Goal: Information Seeking & Learning: Learn about a topic

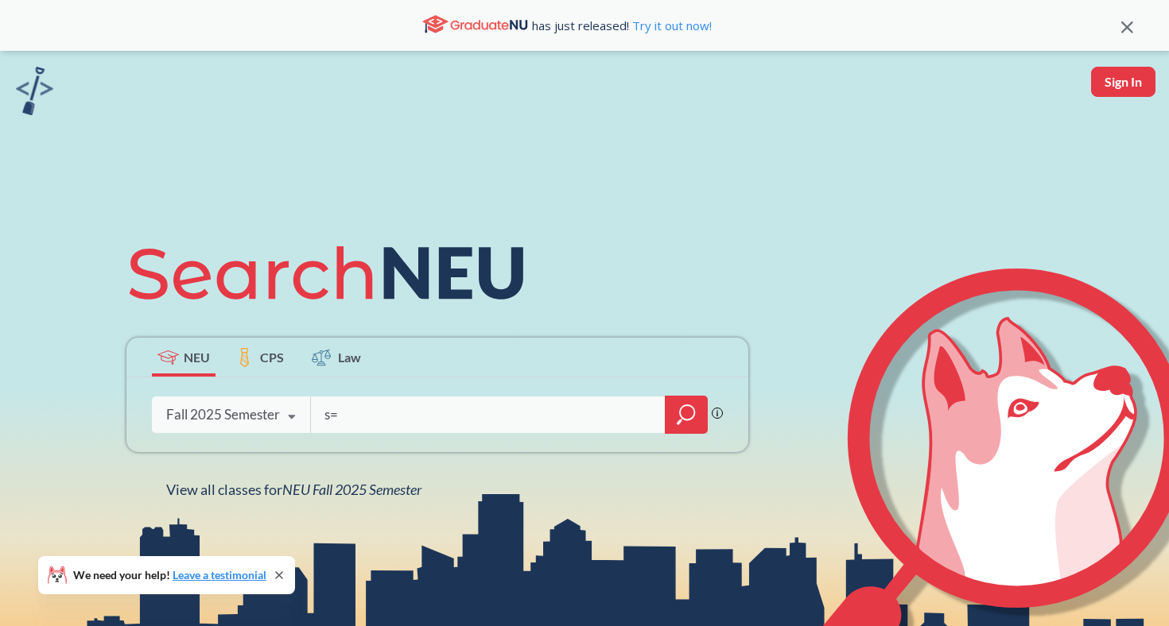
type input "s"
type input "acct2301"
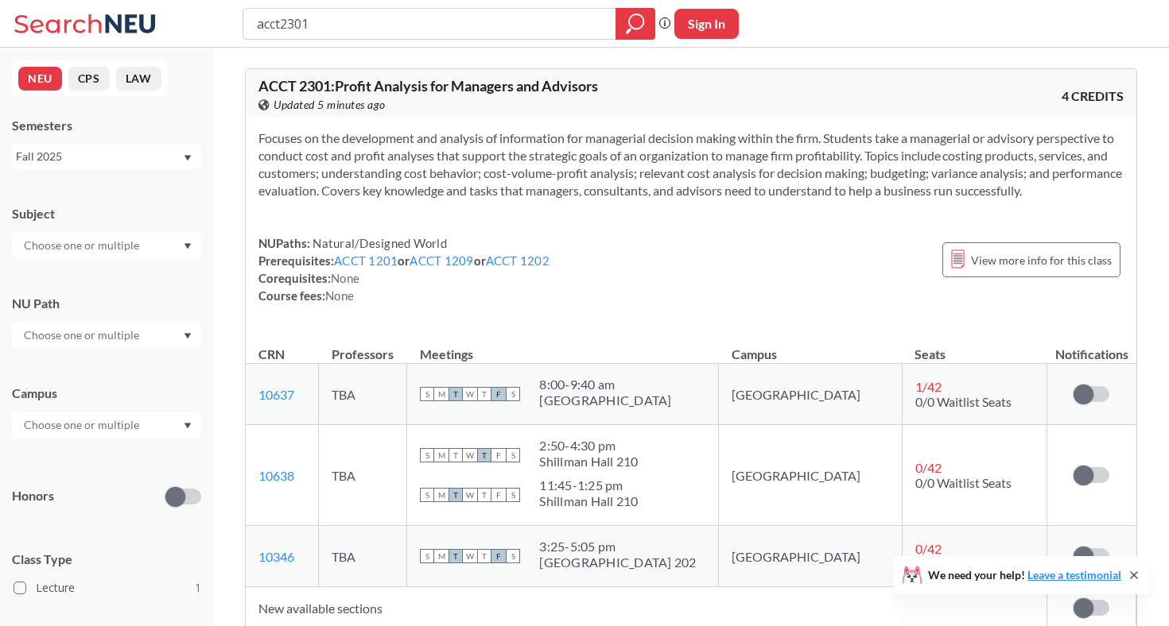
click at [519, 416] on td "S M T W T F S 8:00 - 9:40 am [GEOGRAPHIC_DATA]" at bounding box center [563, 394] width 312 height 61
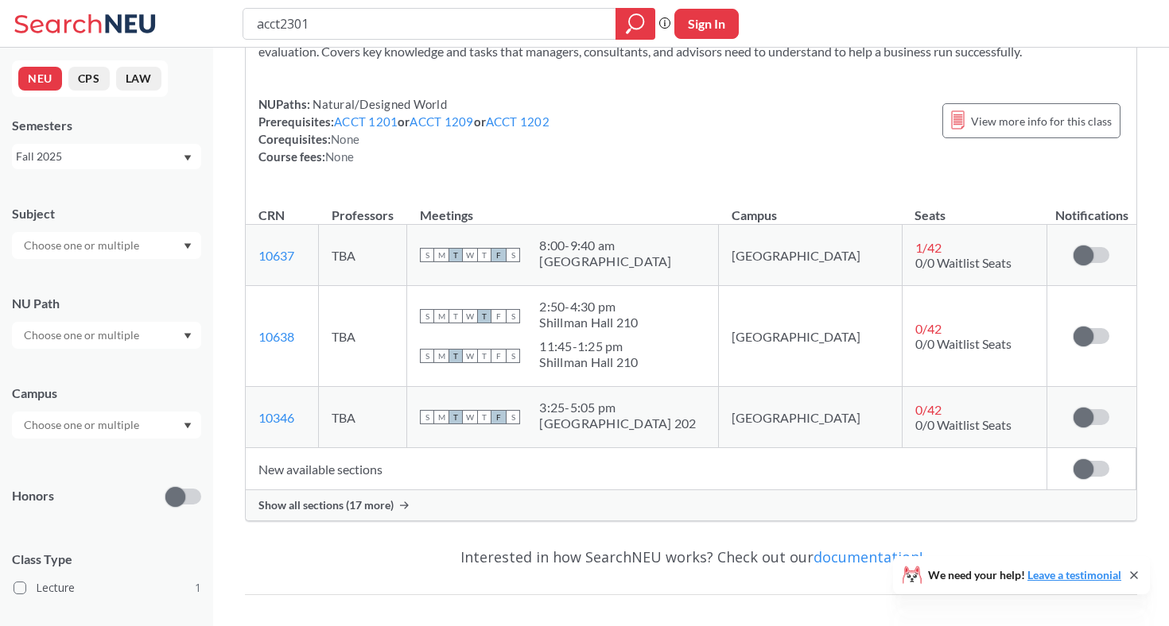
scroll to position [219, 0]
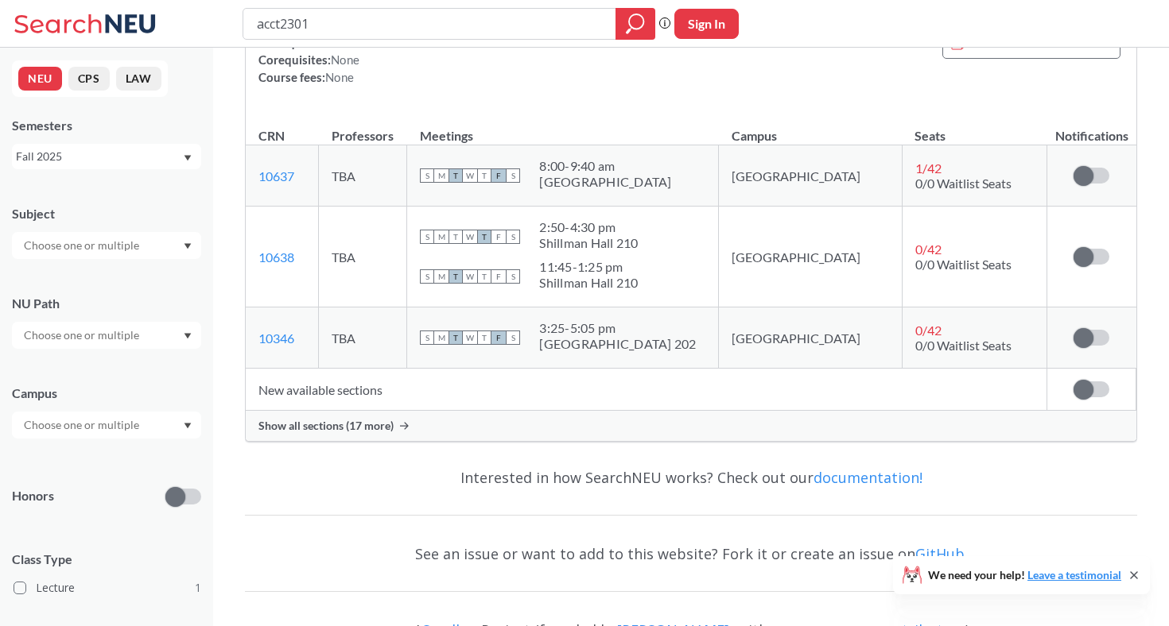
click at [496, 440] on div "Show all sections (17 more)" at bounding box center [691, 426] width 890 height 30
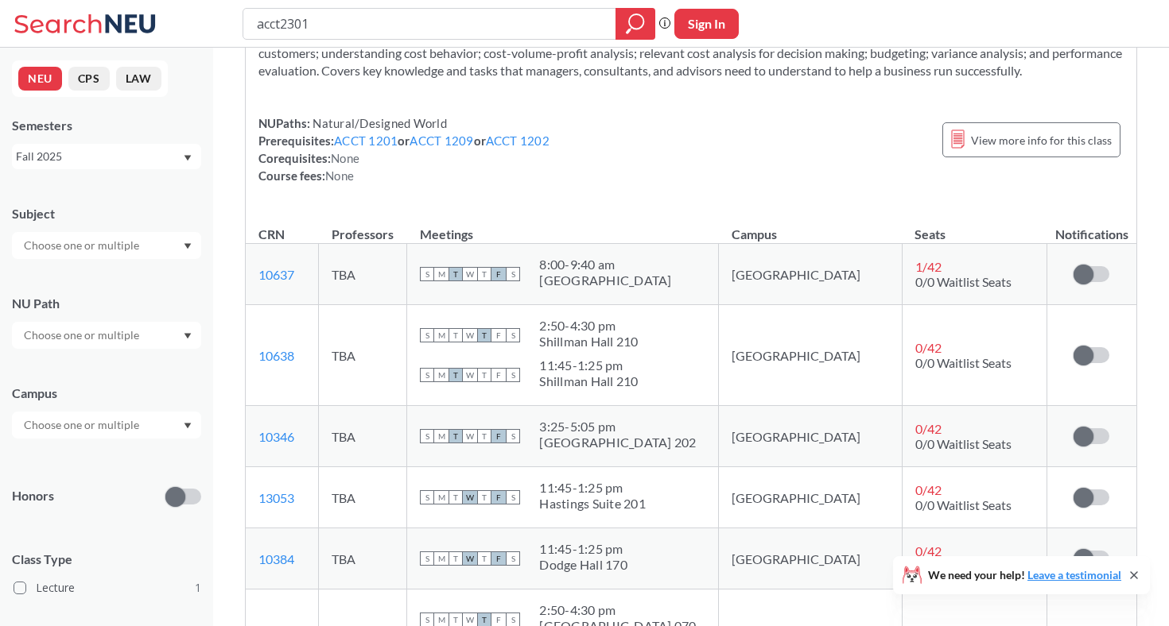
scroll to position [107, 0]
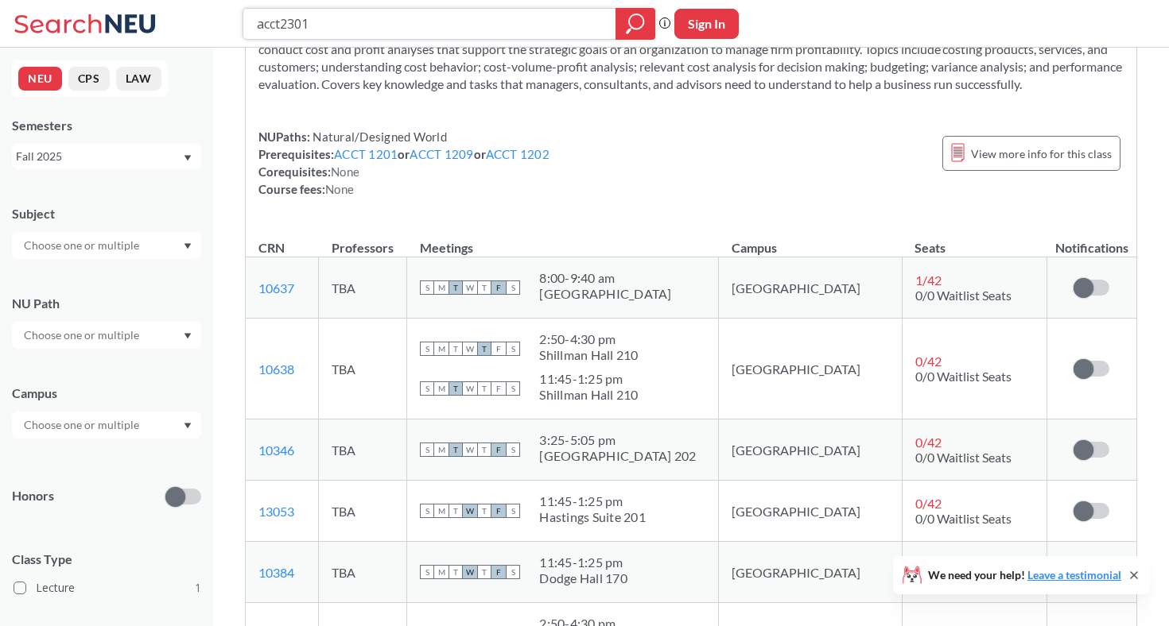
click at [337, 16] on input "acct2301" at bounding box center [429, 23] width 349 height 27
type input "a"
type input "mism2301"
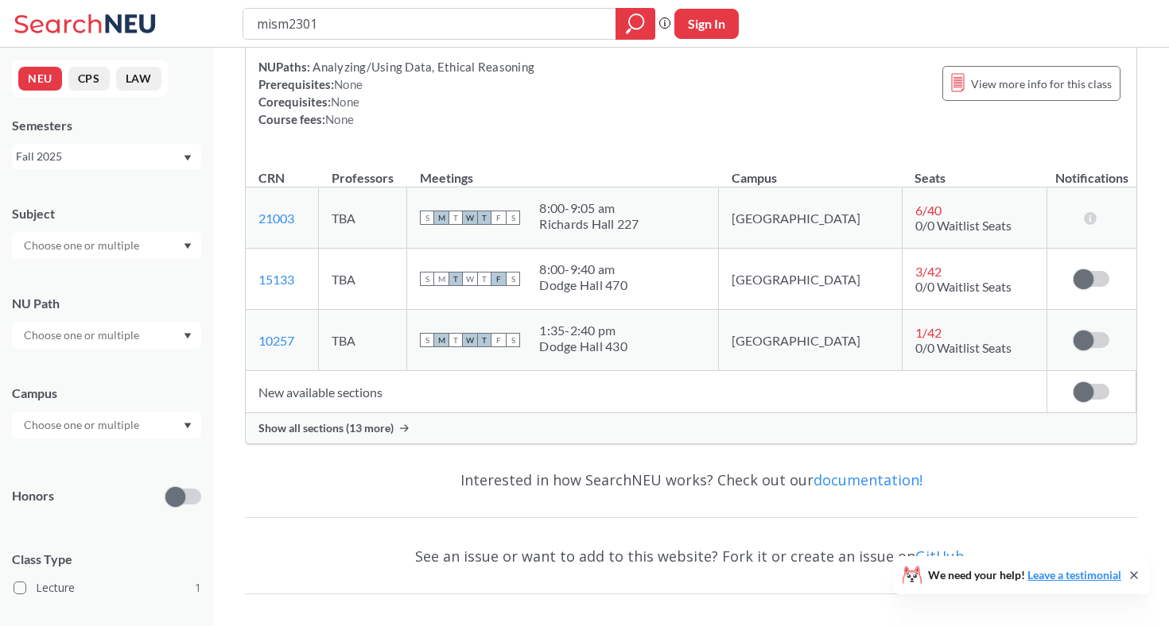
scroll to position [209, 0]
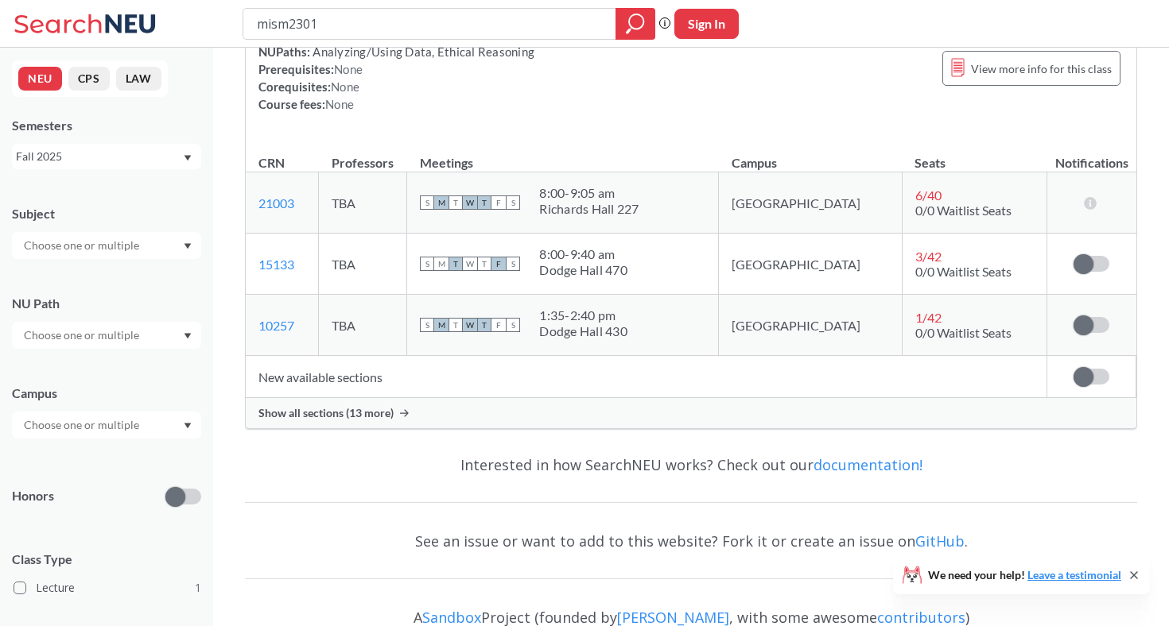
click at [364, 411] on span "Show all sections (13 more)" at bounding box center [325, 413] width 135 height 14
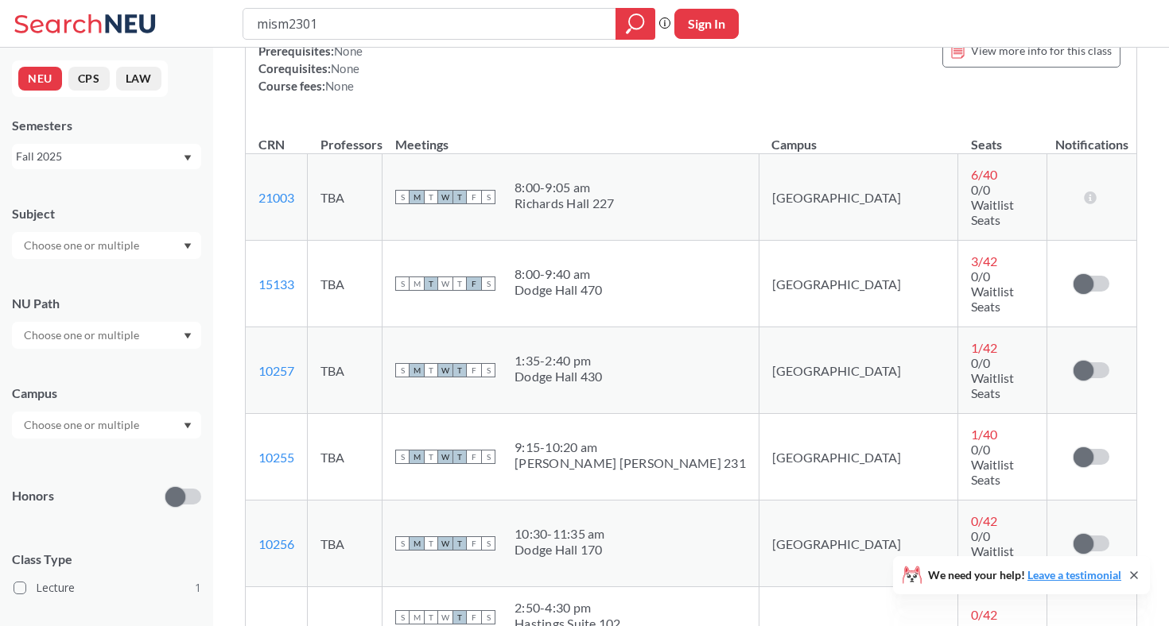
scroll to position [229, 0]
click at [483, 21] on input "mism2301" at bounding box center [429, 23] width 349 height 27
type input "m"
